Goal: Task Accomplishment & Management: Manage account settings

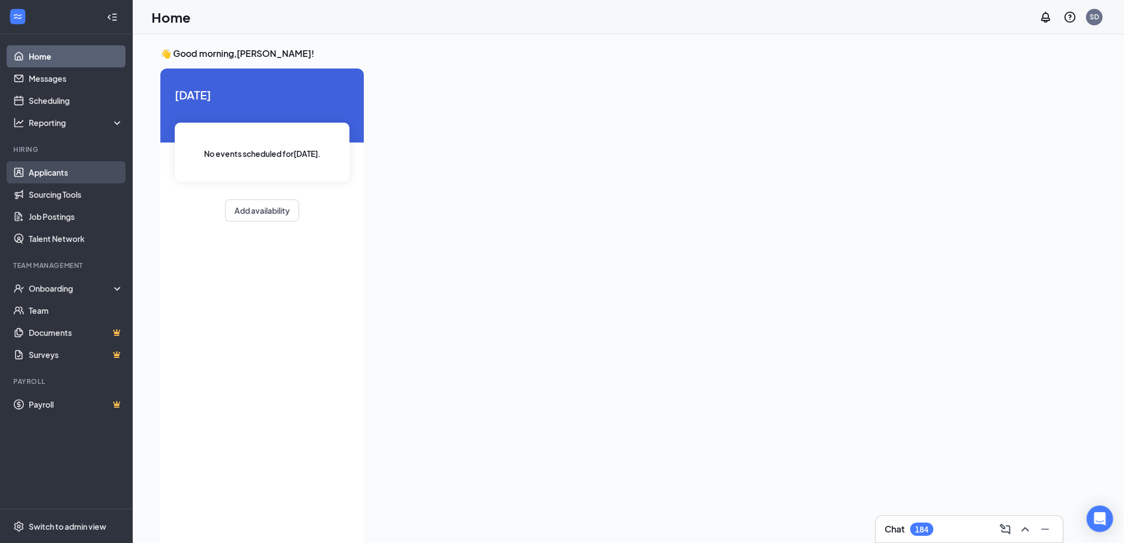
click at [77, 174] on link "Applicants" at bounding box center [76, 172] width 95 height 22
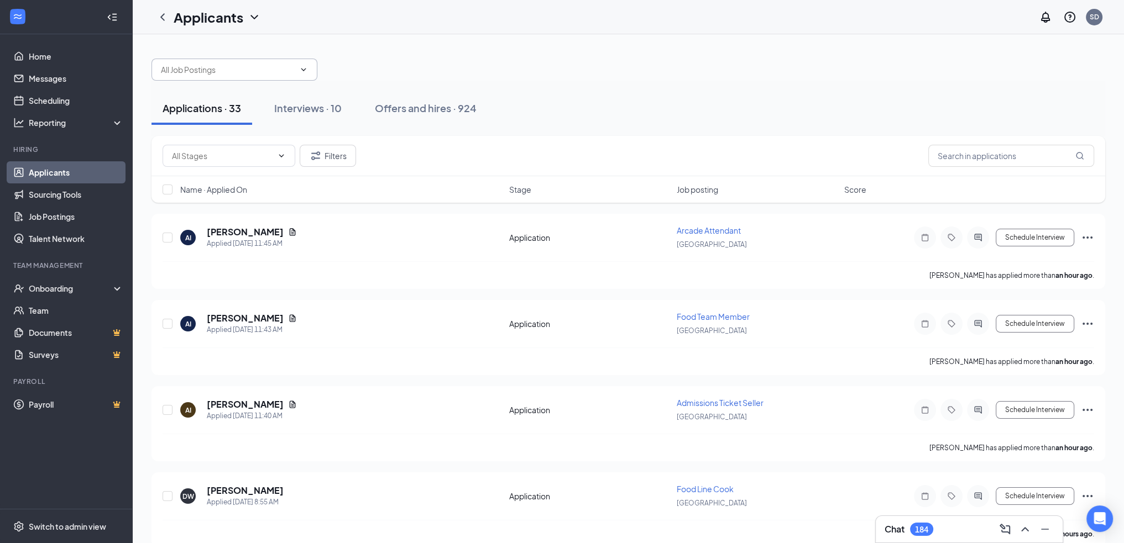
click at [308, 75] on span at bounding box center [234, 70] width 166 height 22
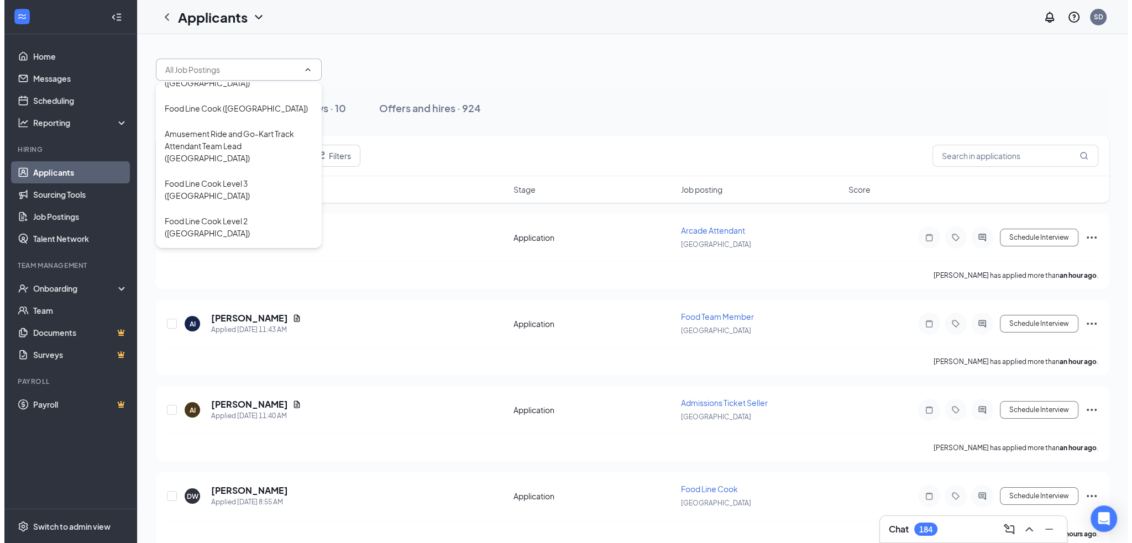
scroll to position [333, 0]
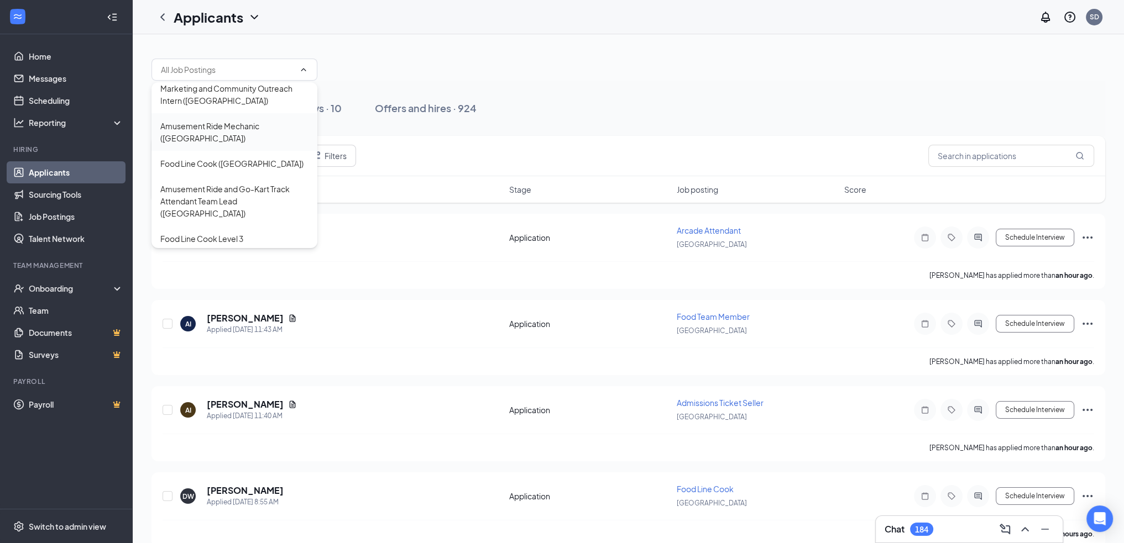
click at [232, 113] on div "Amusement Ride Mechanic ([GEOGRAPHIC_DATA])" at bounding box center [234, 132] width 166 height 38
type input "Amusement Ride Mechanic ([GEOGRAPHIC_DATA])"
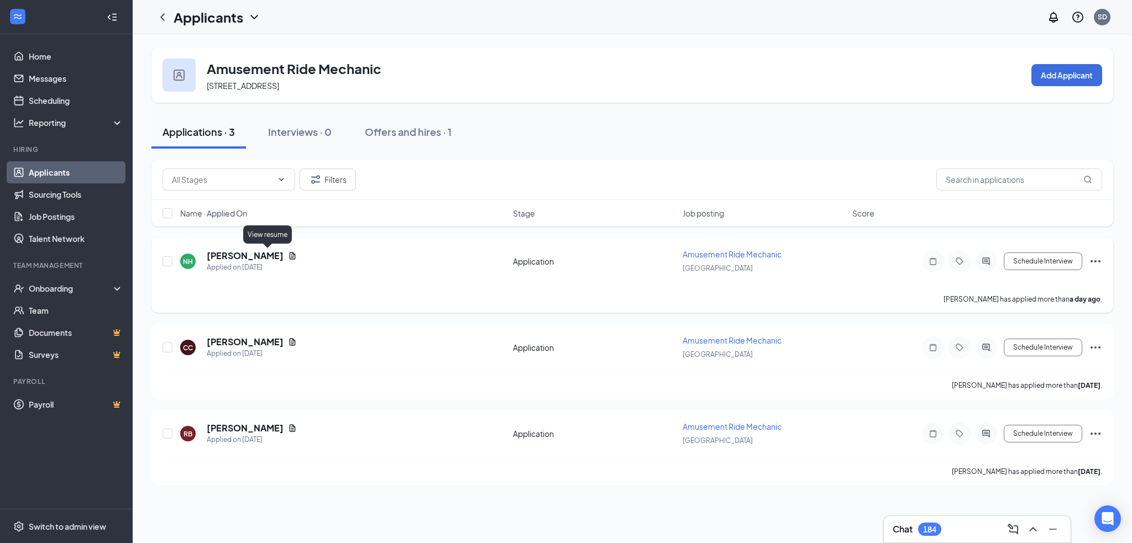
click at [288, 253] on icon "Document" at bounding box center [292, 256] width 9 height 9
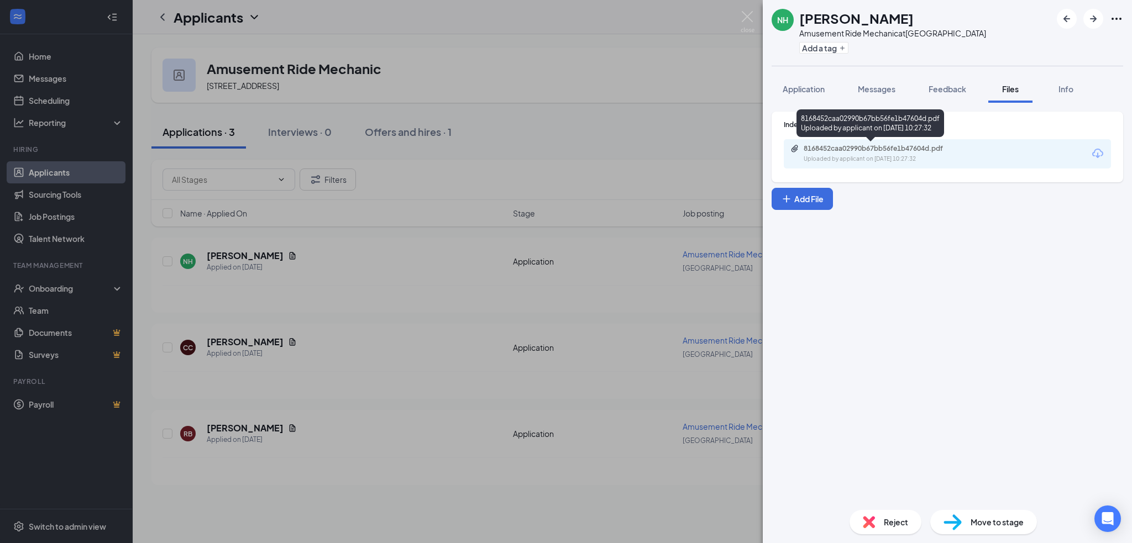
click at [879, 154] on div "8168452caa02990b67bb56fe1b47604d.pdf Uploaded by applicant on [DATE] 10:27:32" at bounding box center [880, 153] width 179 height 19
click at [700, 97] on div "NH [PERSON_NAME] Amusement Ride Mechanic at [GEOGRAPHIC_DATA] Add a tag Applica…" at bounding box center [566, 271] width 1132 height 543
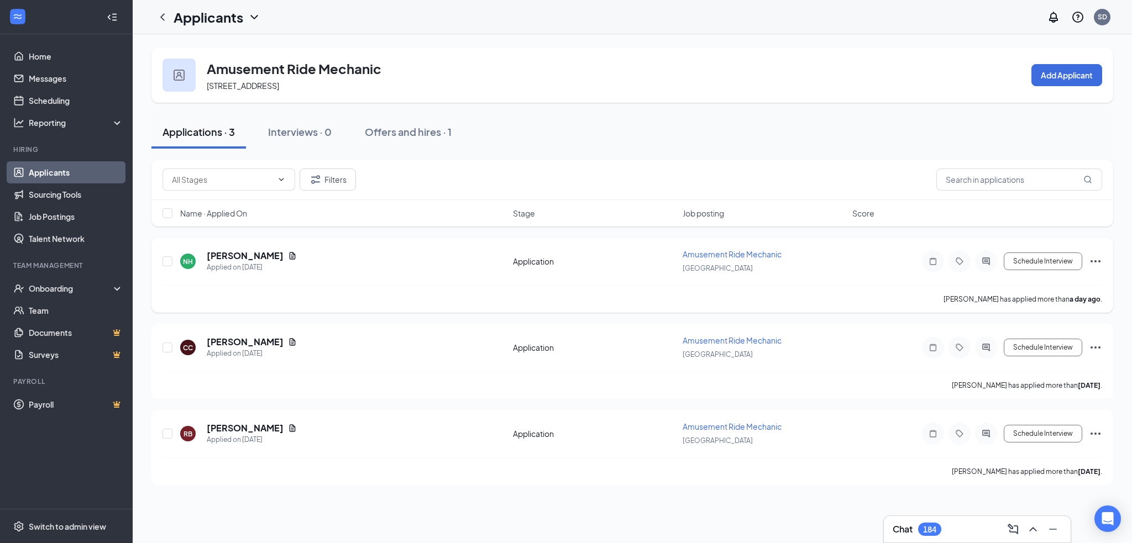
click at [1100, 260] on icon "Ellipses" at bounding box center [1096, 261] width 10 height 2
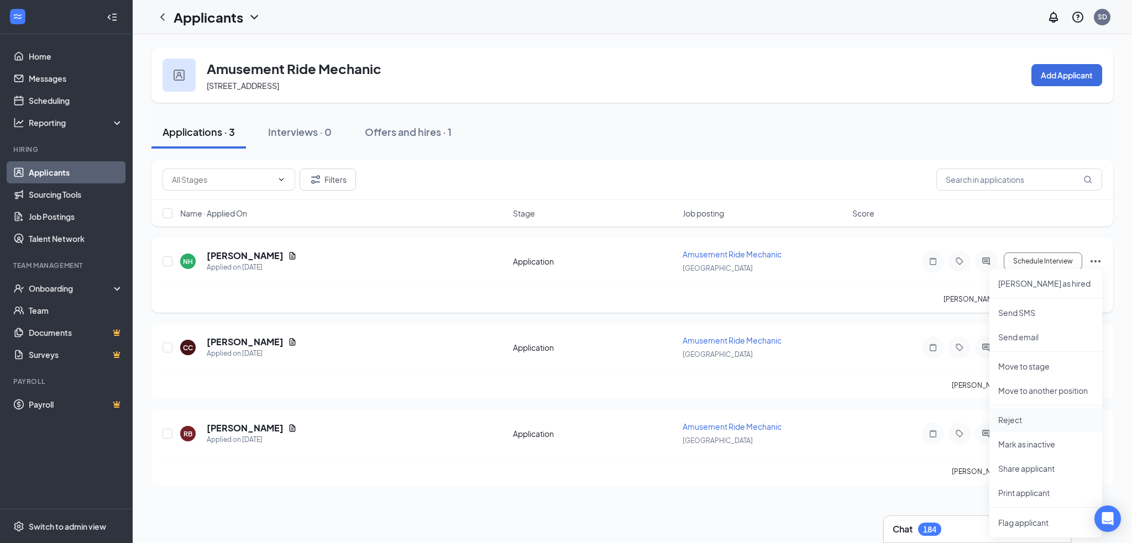
click at [1012, 412] on li "Reject" at bounding box center [1046, 420] width 113 height 24
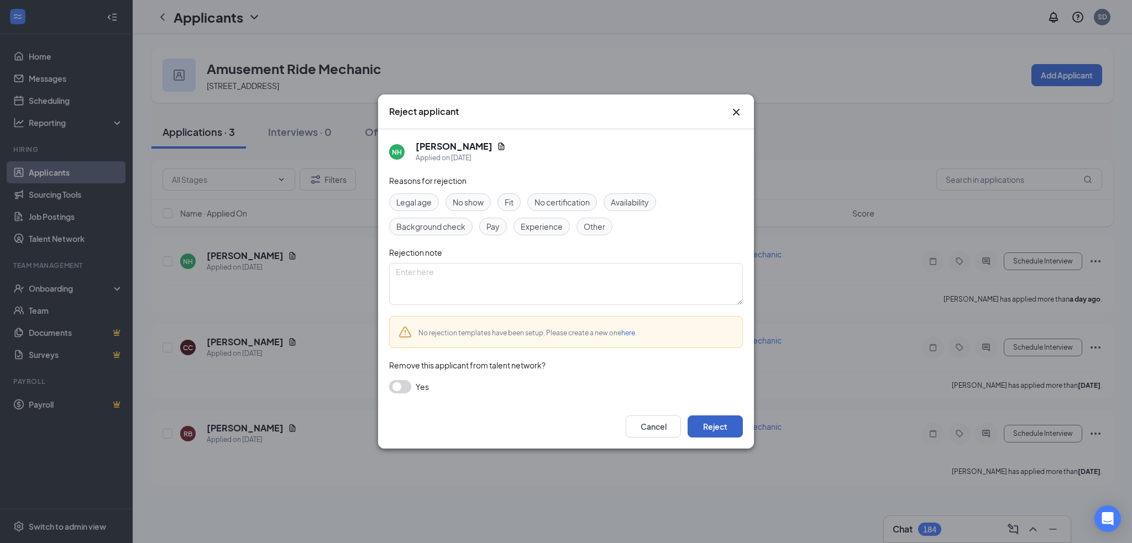
click at [725, 427] on button "Reject" at bounding box center [715, 427] width 55 height 22
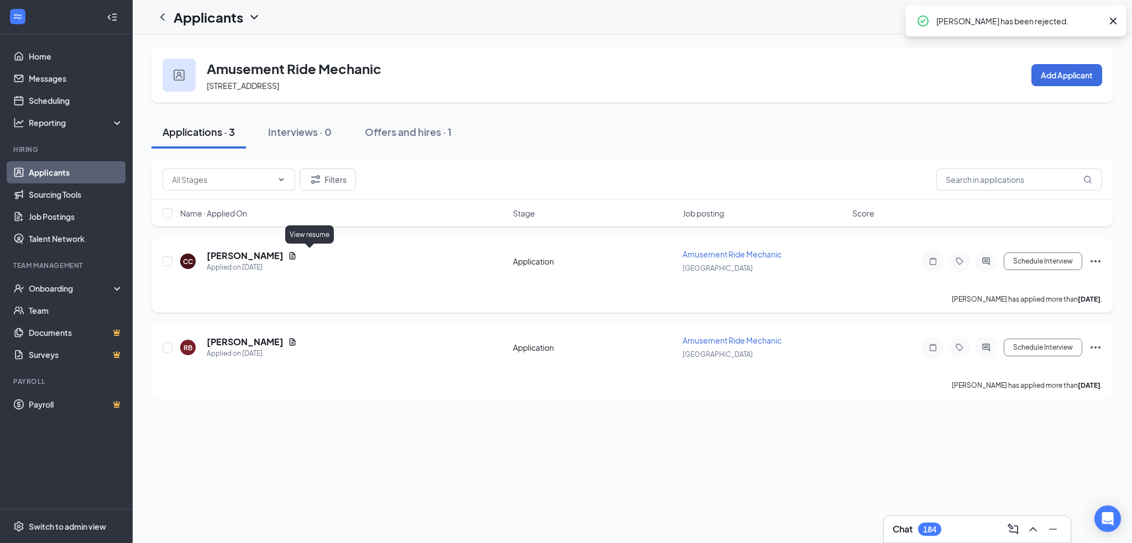
click at [297, 258] on icon "Document" at bounding box center [292, 256] width 9 height 9
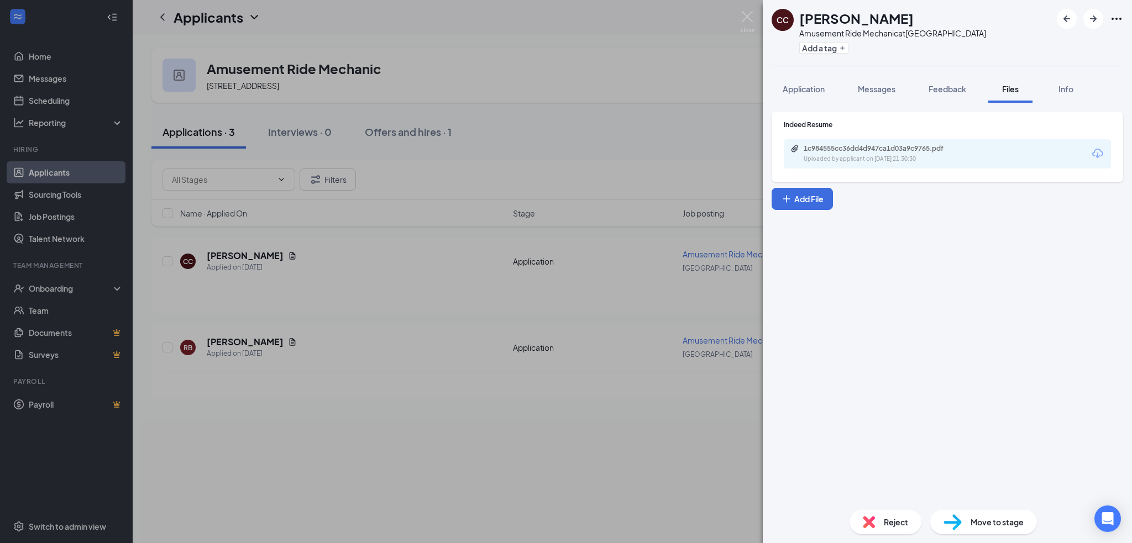
click at [900, 154] on div "1c984555cc36dd4d947ca1d03a9c9765.pdf Uploaded by applicant on [DATE] 21:30:30" at bounding box center [880, 153] width 179 height 19
click at [615, 41] on div "CC [PERSON_NAME] Amusement Ride Mechanic at [GEOGRAPHIC_DATA] Add a tag Applica…" at bounding box center [566, 271] width 1132 height 543
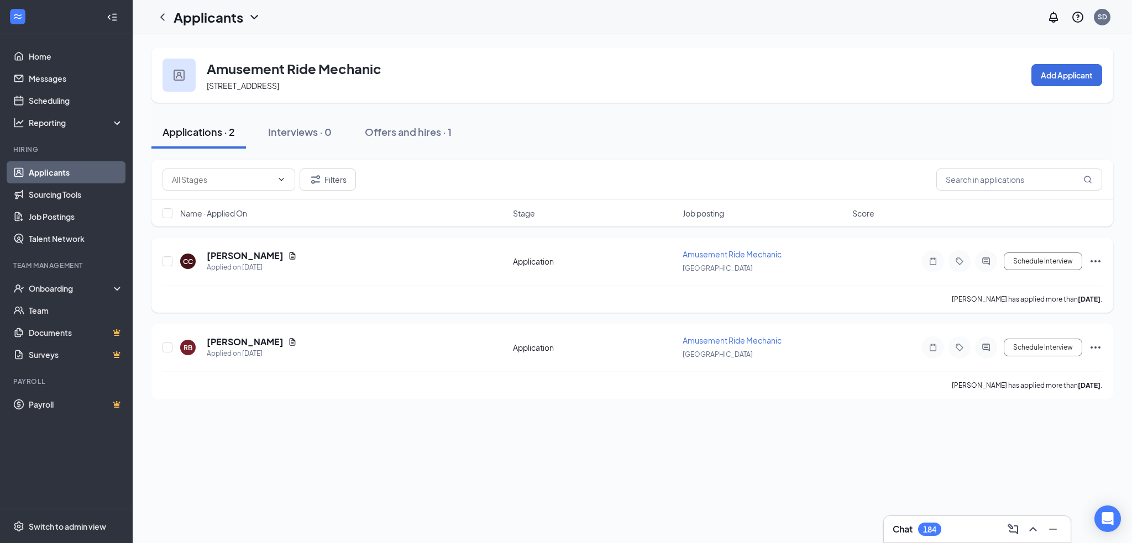
click at [1092, 256] on icon "Ellipses" at bounding box center [1095, 261] width 13 height 13
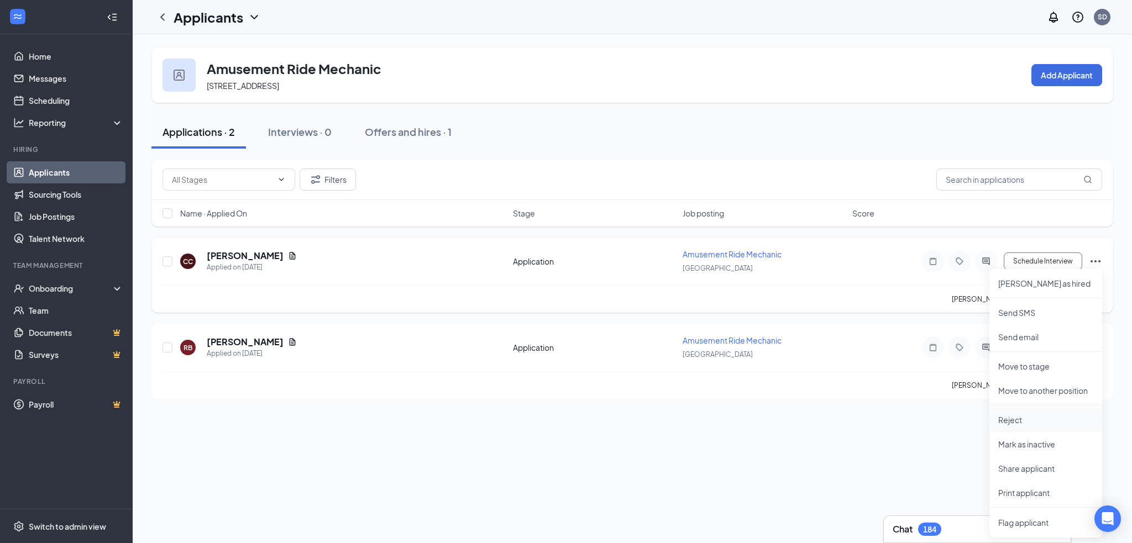
click at [1003, 421] on p "Reject" at bounding box center [1045, 420] width 95 height 11
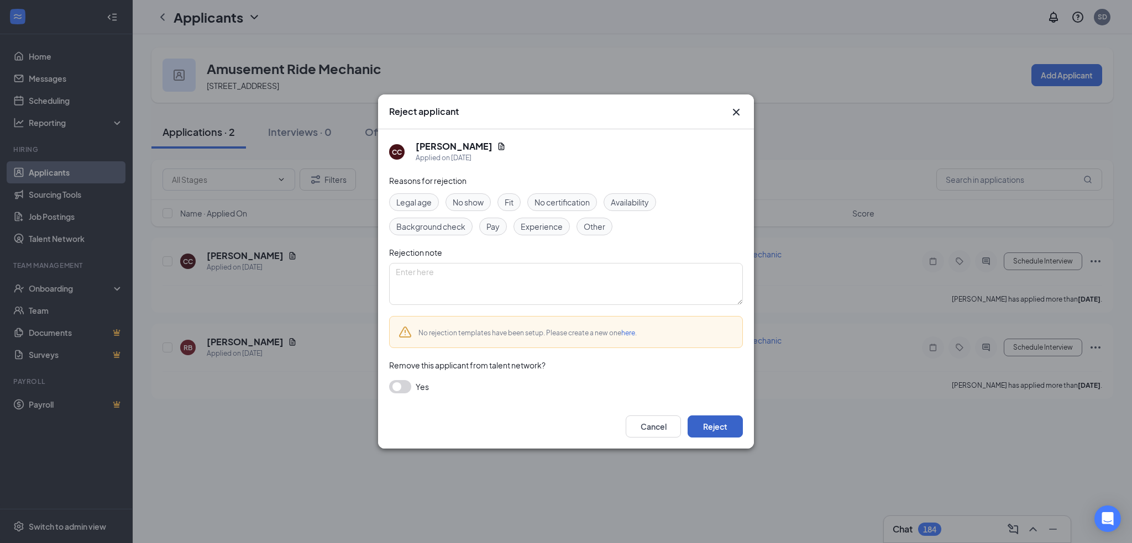
drag, startPoint x: 720, startPoint y: 420, endPoint x: 720, endPoint y: 411, distance: 8.3
click at [720, 419] on button "Reject" at bounding box center [715, 427] width 55 height 22
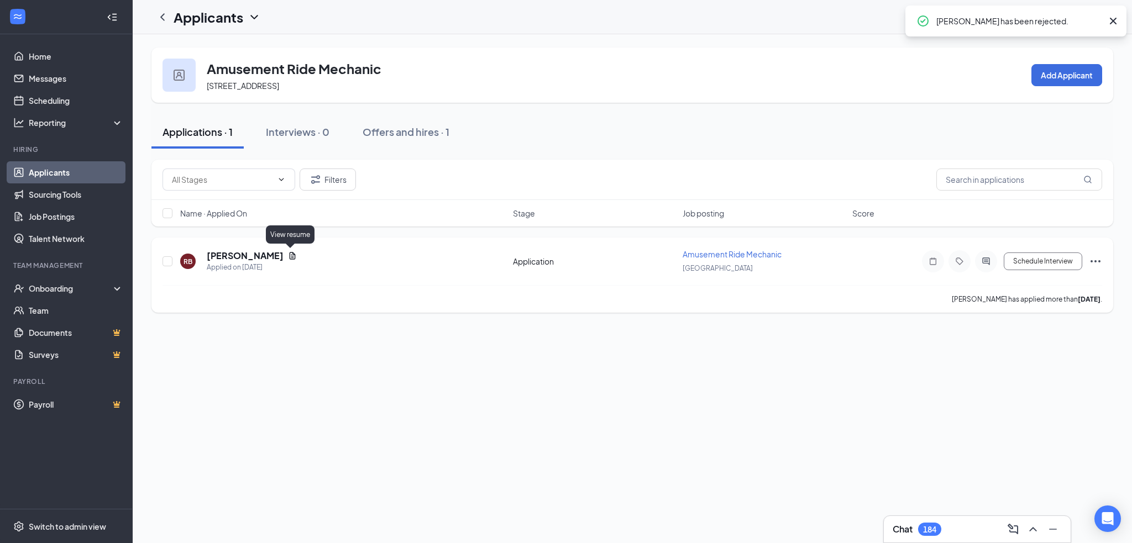
click at [291, 253] on icon "Document" at bounding box center [293, 255] width 6 height 7
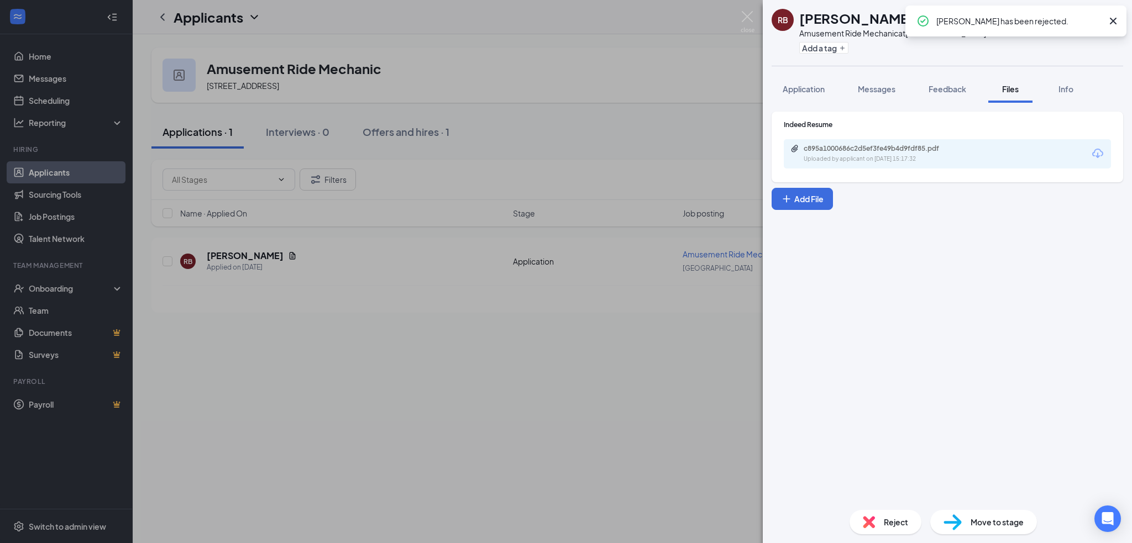
click at [881, 157] on div "Uploaded by applicant on [DATE] 15:17:32" at bounding box center [887, 159] width 166 height 9
click at [676, 67] on div "RB [PERSON_NAME] Amusement Ride Mechanic at [GEOGRAPHIC_DATA] Add a tag Applica…" at bounding box center [566, 271] width 1132 height 543
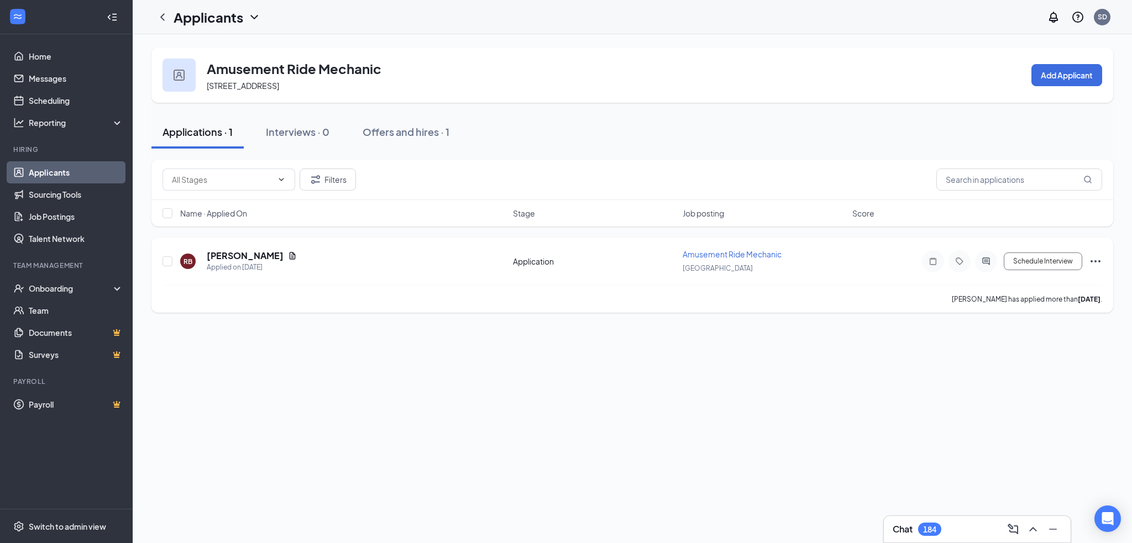
click at [1095, 257] on icon "Ellipses" at bounding box center [1095, 261] width 13 height 13
click at [1036, 420] on p "Reject" at bounding box center [1045, 420] width 95 height 11
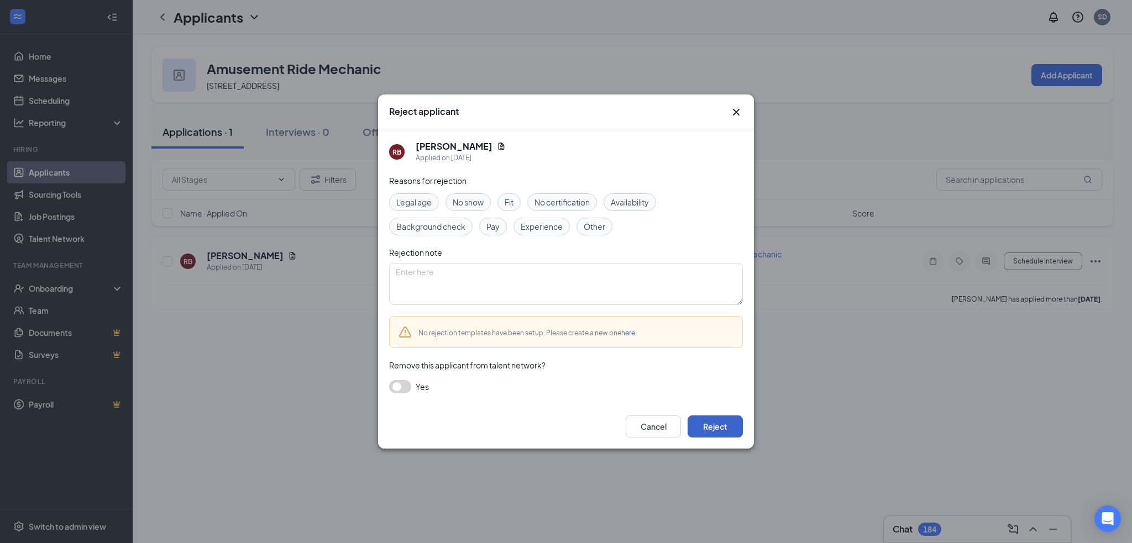
click at [724, 431] on button "Reject" at bounding box center [715, 427] width 55 height 22
